Goal: Browse casually

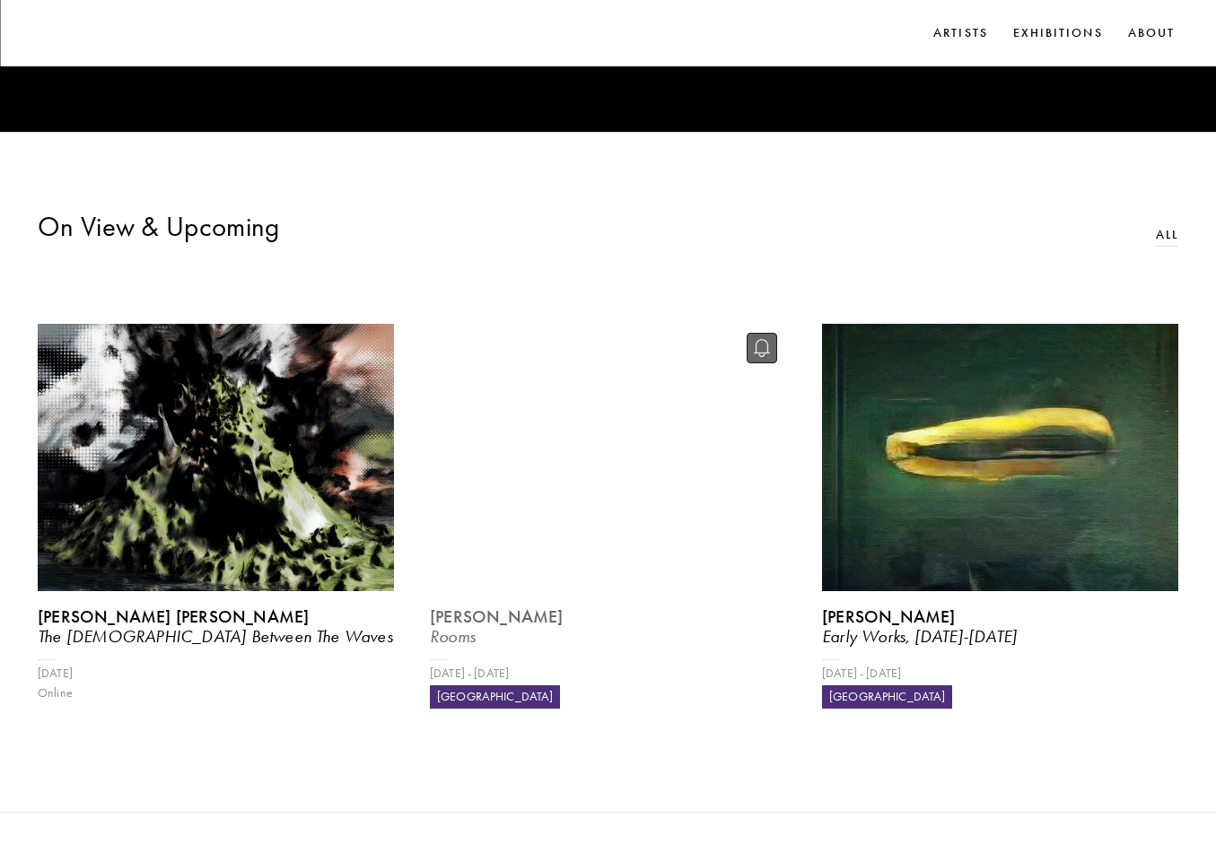
scroll to position [843, 0]
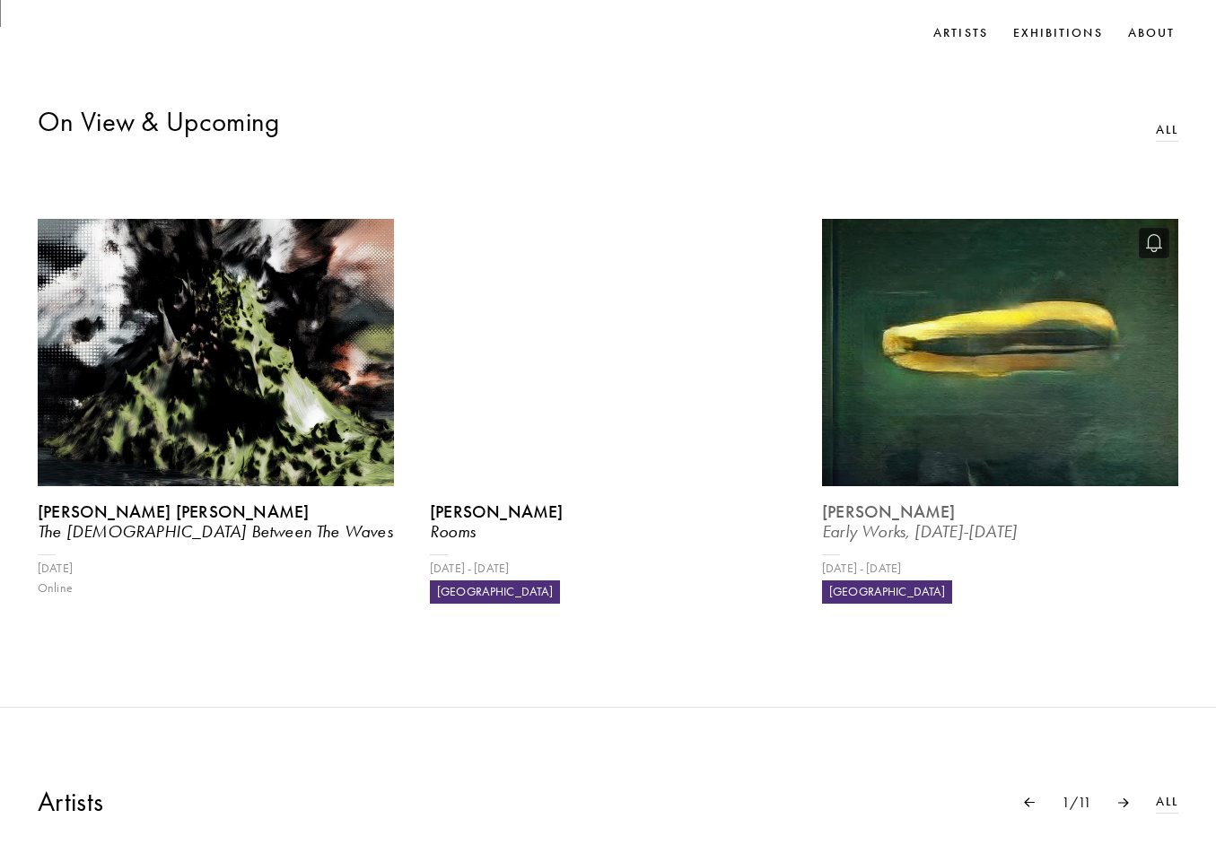
click at [962, 425] on img at bounding box center [1000, 352] width 367 height 275
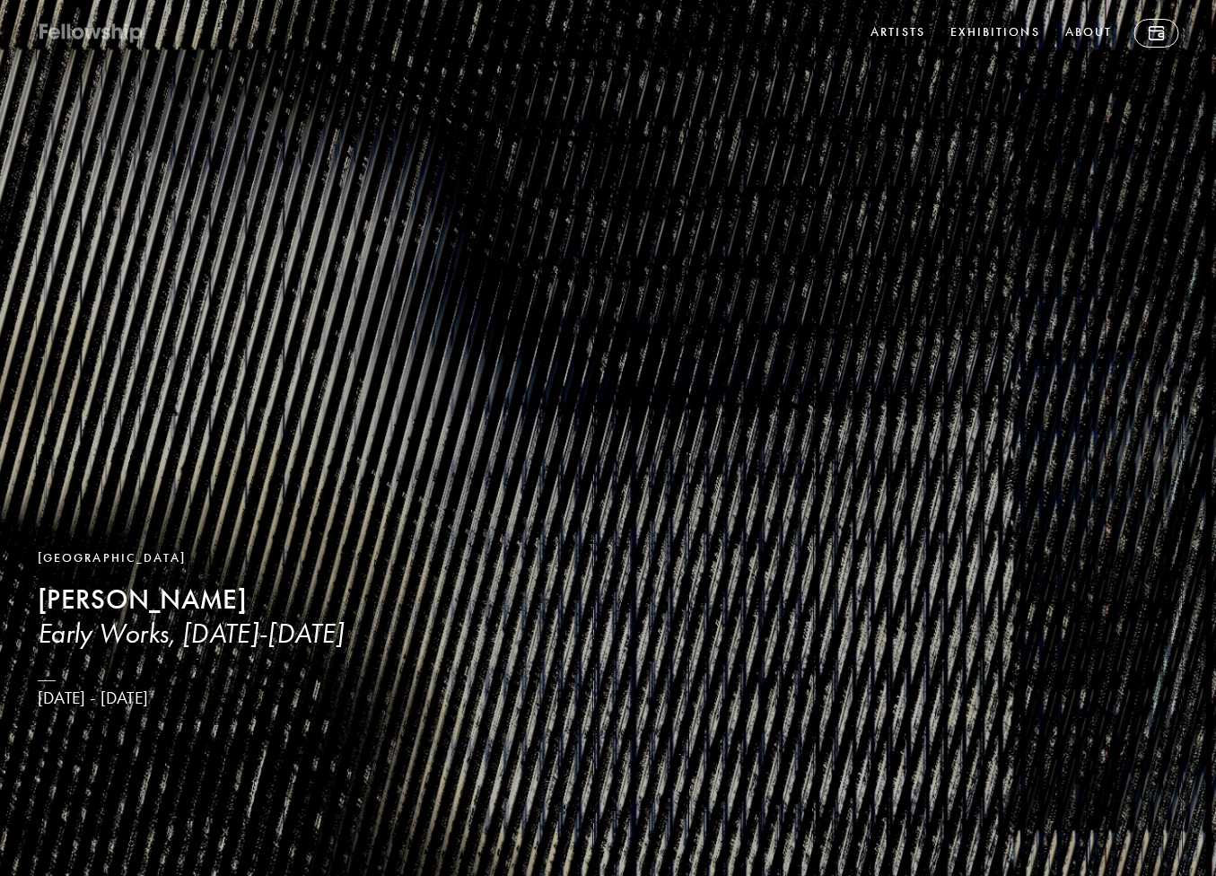
click at [127, 33] on icon at bounding box center [128, 34] width 4 height 12
